Goal: Check status: Check status

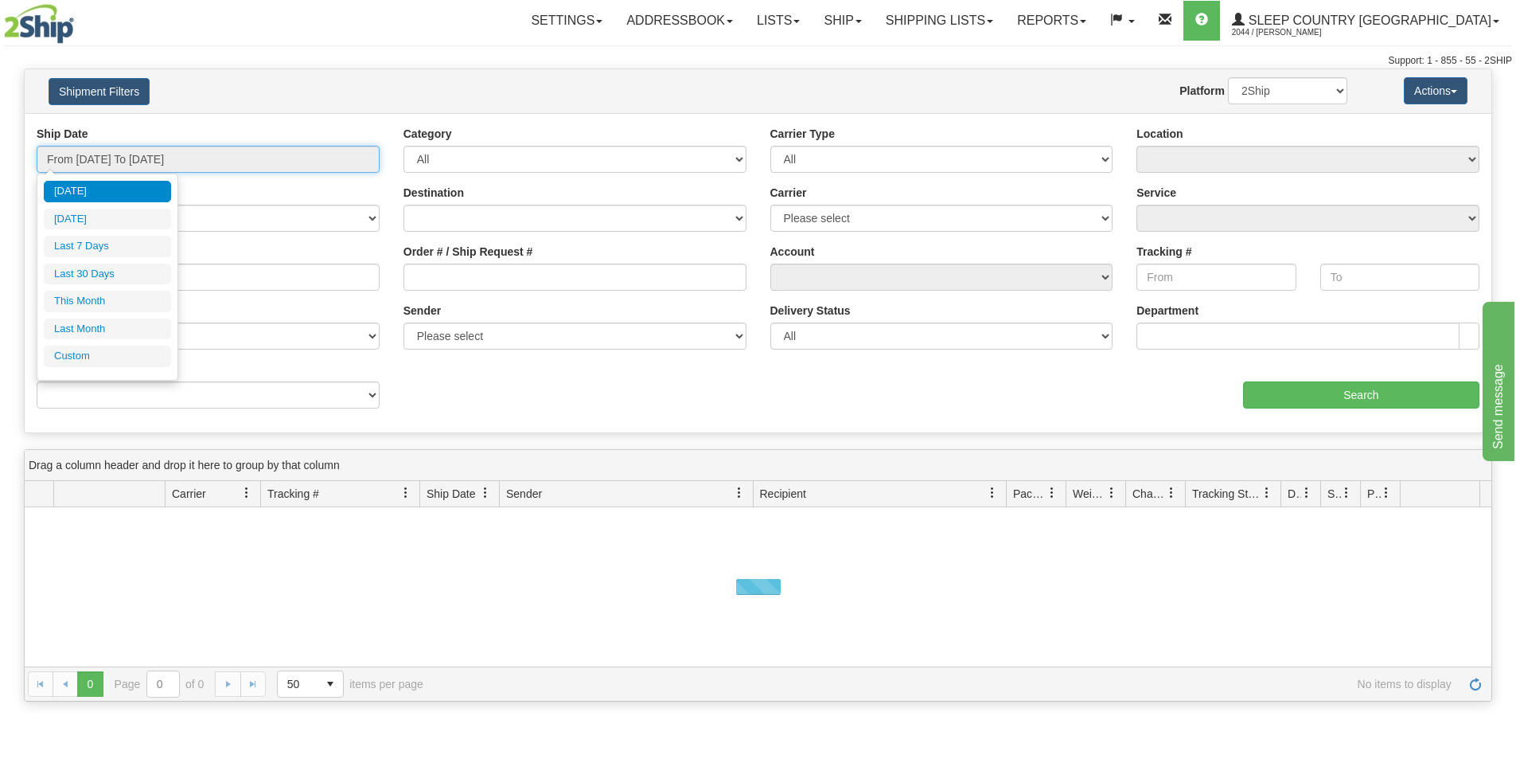
click at [246, 149] on input "From [DATE] To [DATE]" at bounding box center [208, 159] width 343 height 27
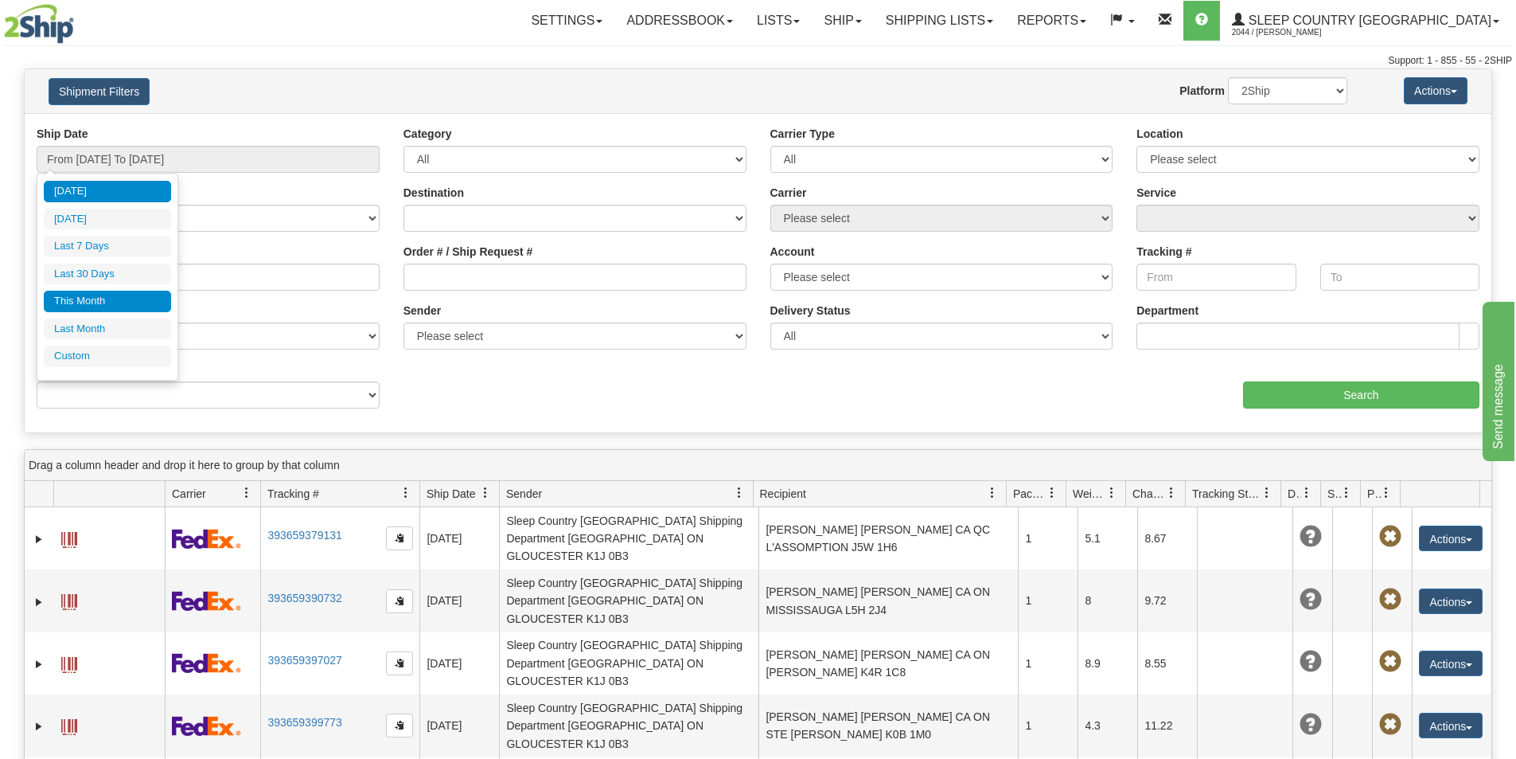
drag, startPoint x: 94, startPoint y: 297, endPoint x: 121, endPoint y: 283, distance: 30.3
click at [95, 297] on li "This Month" at bounding box center [107, 301] width 127 height 21
type input "From [DATE] To [DATE]"
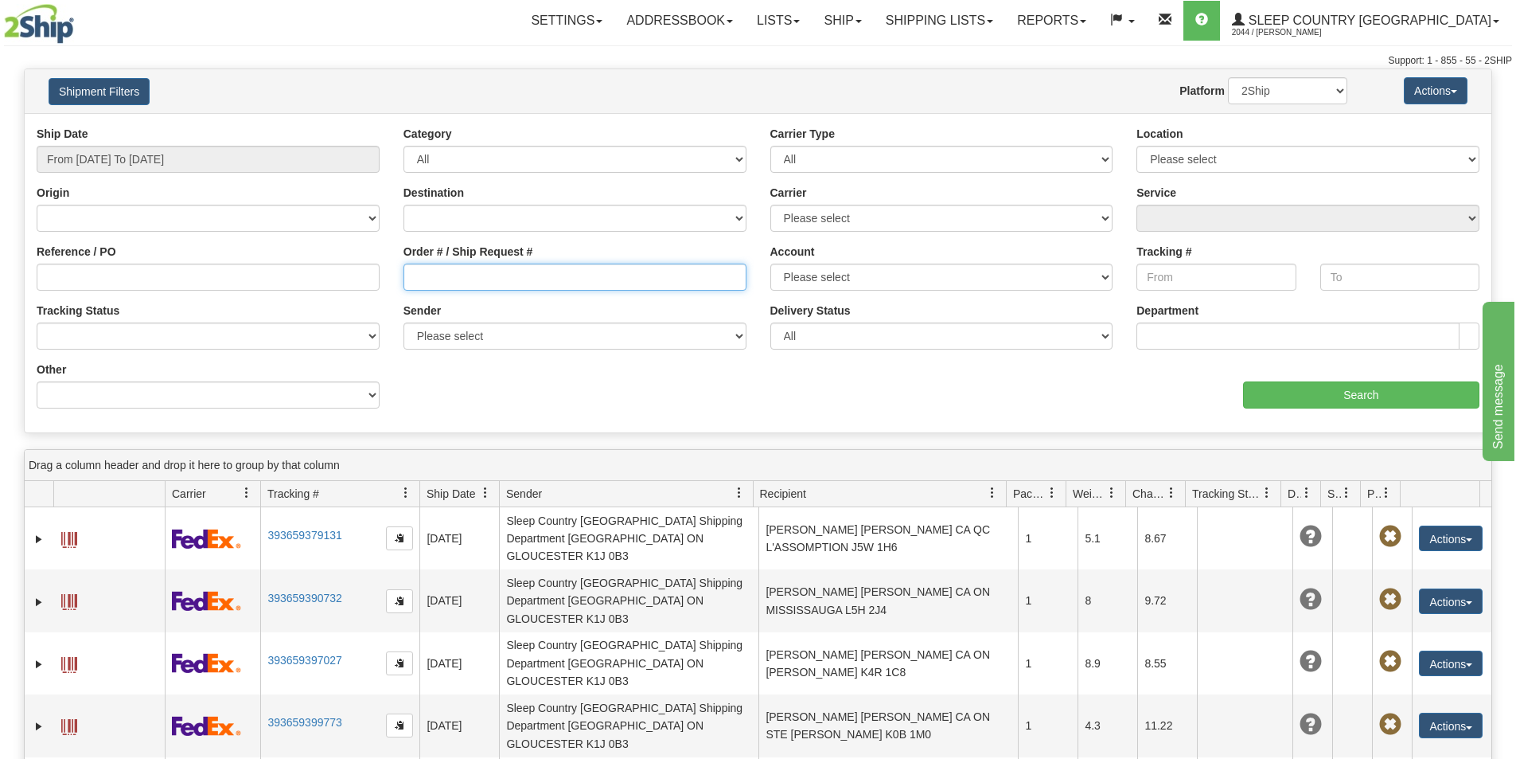
click at [416, 283] on input "Order # / Ship Request #" at bounding box center [575, 276] width 343 height 27
paste input "9000I106016"
type input "9000I106016"
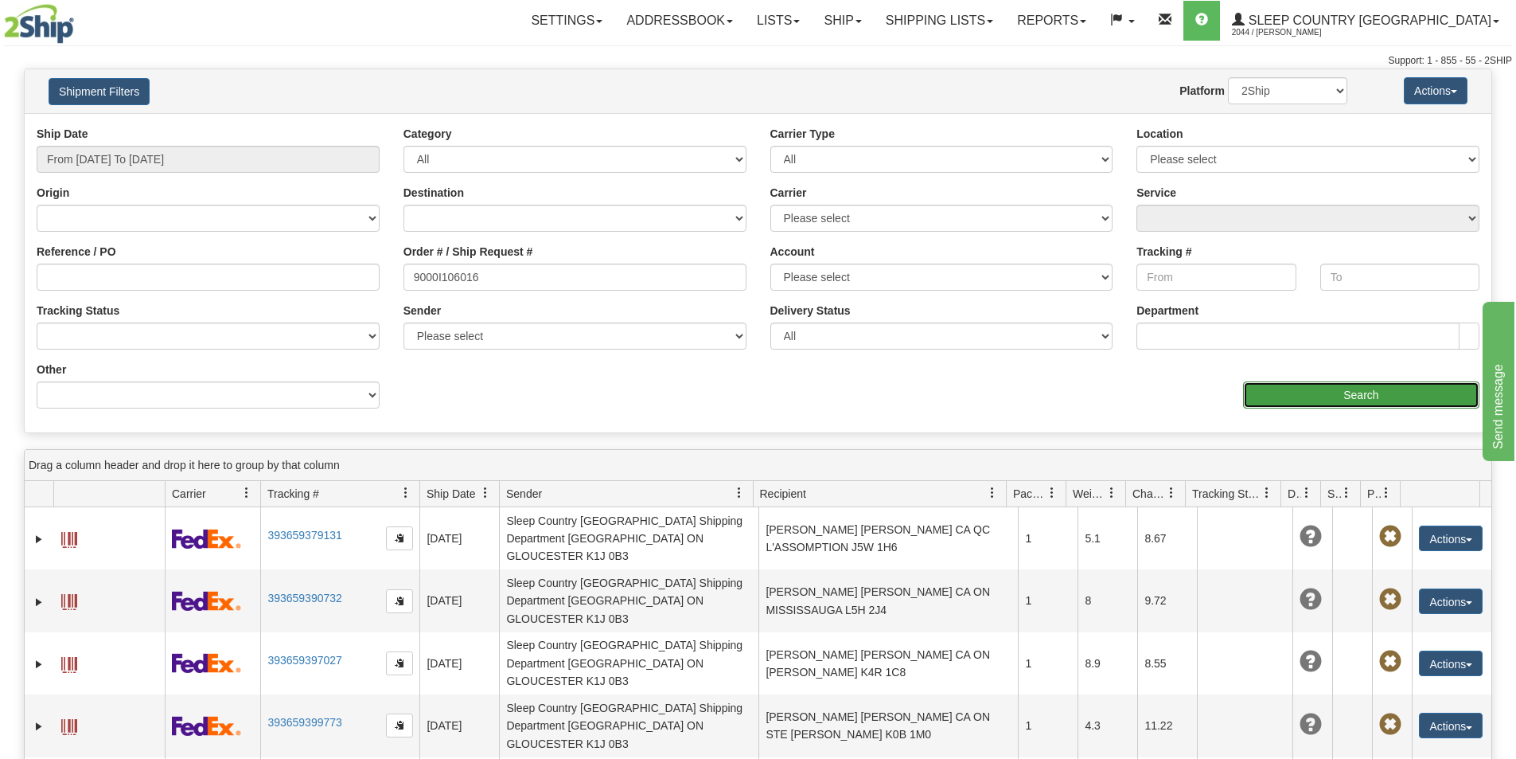
click at [1322, 392] on input "Search" at bounding box center [1361, 394] width 236 height 27
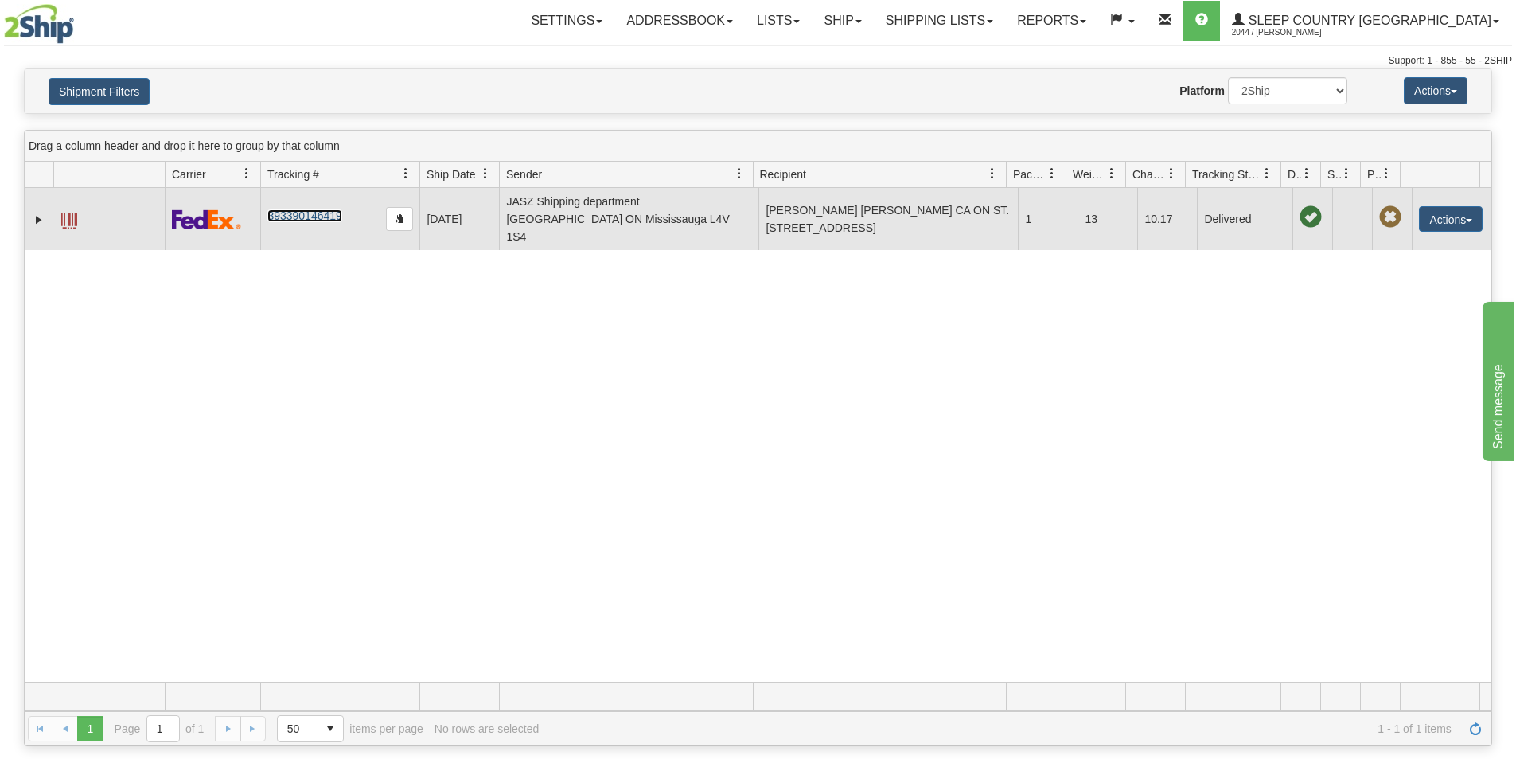
click at [318, 209] on link "393390146419" at bounding box center [304, 215] width 74 height 13
drag, startPoint x: 354, startPoint y: 204, endPoint x: 274, endPoint y: 204, distance: 80.4
click at [274, 204] on td "393390146419" at bounding box center [339, 219] width 159 height 62
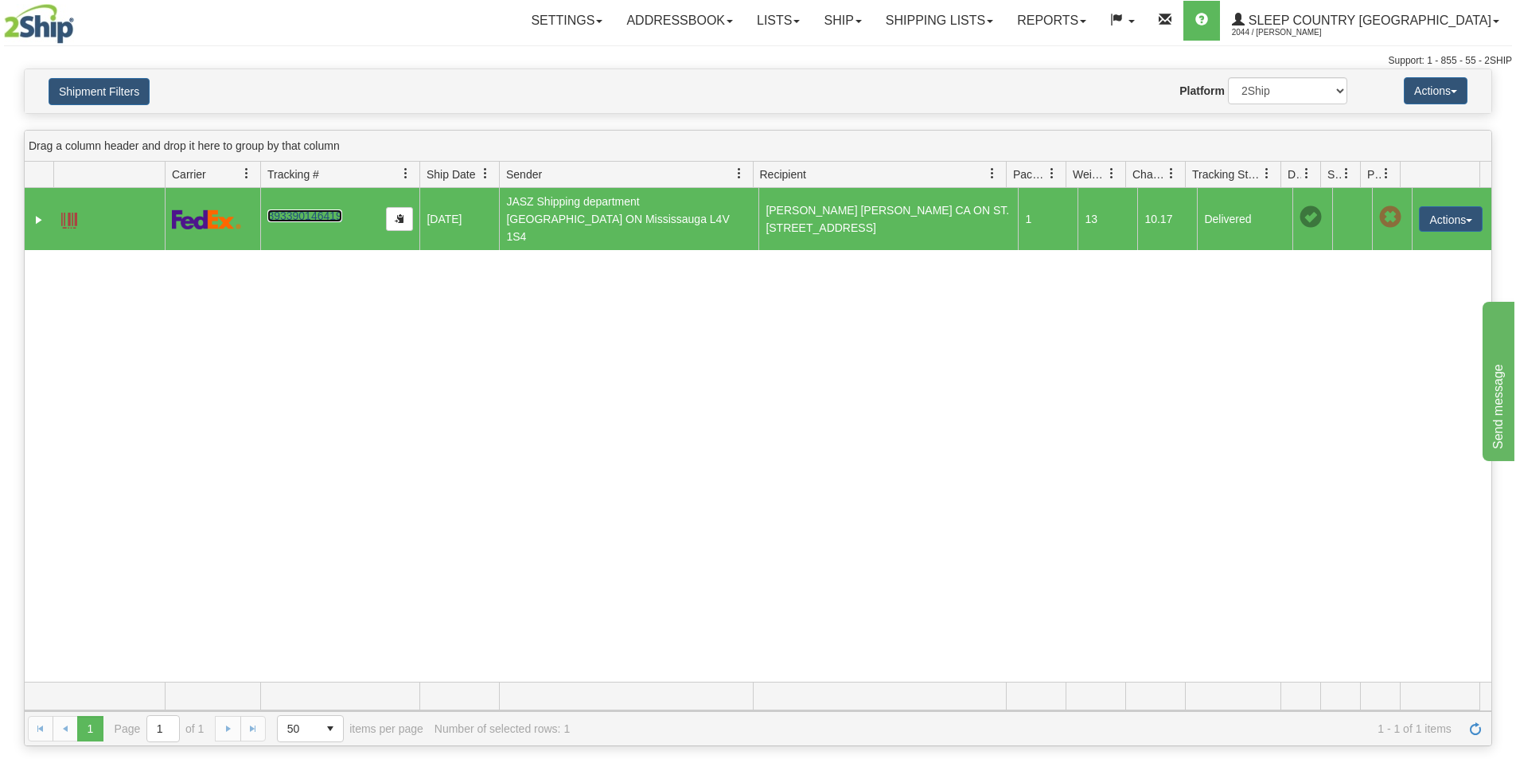
drag, startPoint x: 349, startPoint y: 203, endPoint x: 295, endPoint y: 203, distance: 53.3
click at [295, 203] on td "393390146419" at bounding box center [339, 219] width 159 height 62
click at [295, 209] on link "393390146419" at bounding box center [304, 215] width 74 height 13
drag, startPoint x: 345, startPoint y: 207, endPoint x: 217, endPoint y: 250, distance: 134.4
click at [263, 210] on td "393390146419" at bounding box center [339, 219] width 159 height 62
